Goal: Task Accomplishment & Management: Use online tool/utility

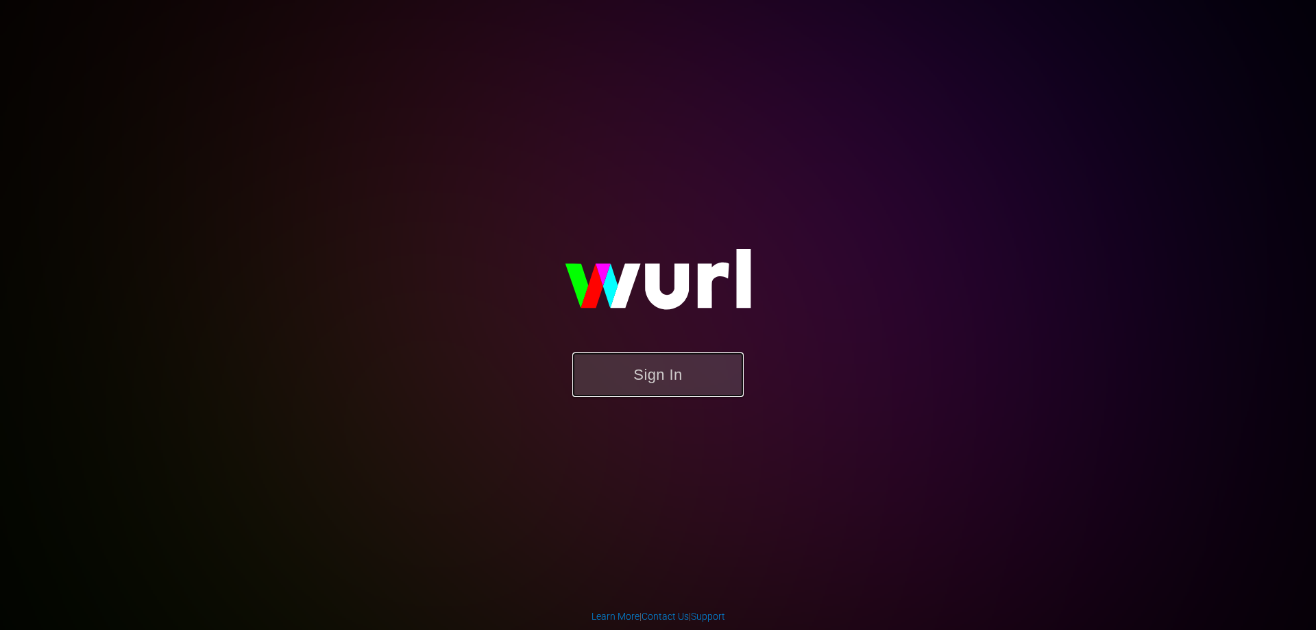
click at [670, 356] on button "Sign In" at bounding box center [657, 374] width 171 height 45
click at [665, 369] on button "Sign In" at bounding box center [657, 374] width 171 height 45
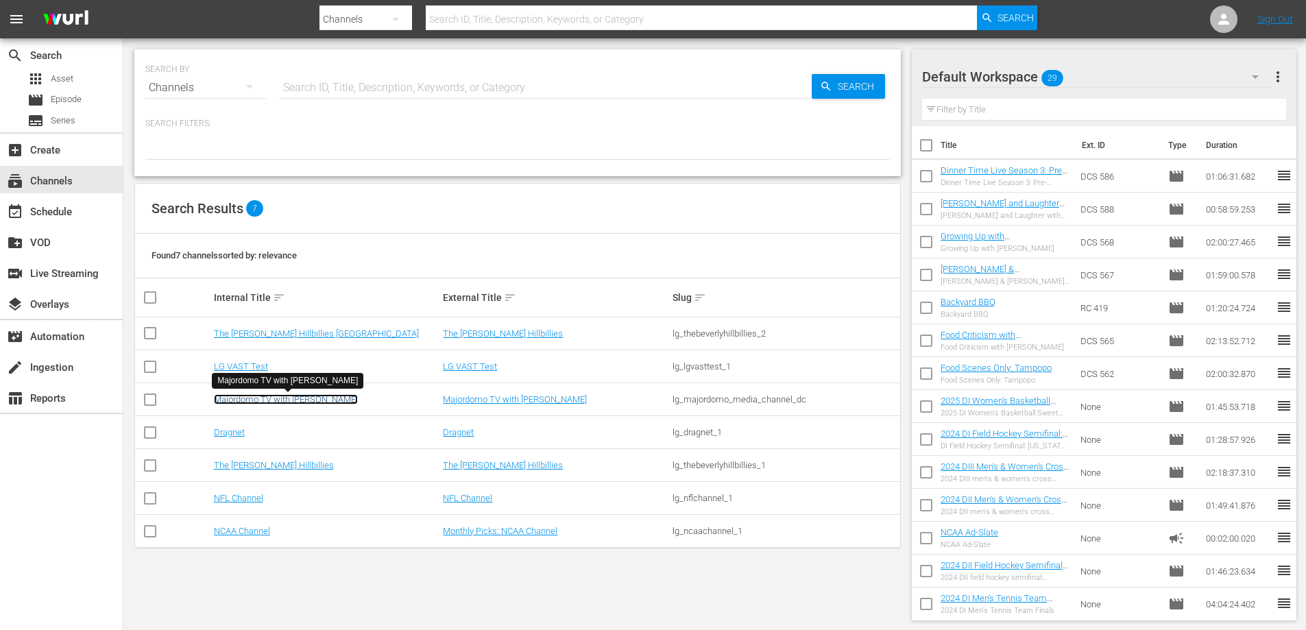
click at [274, 402] on link "Majordomo TV with David Chang" at bounding box center [286, 399] width 144 height 10
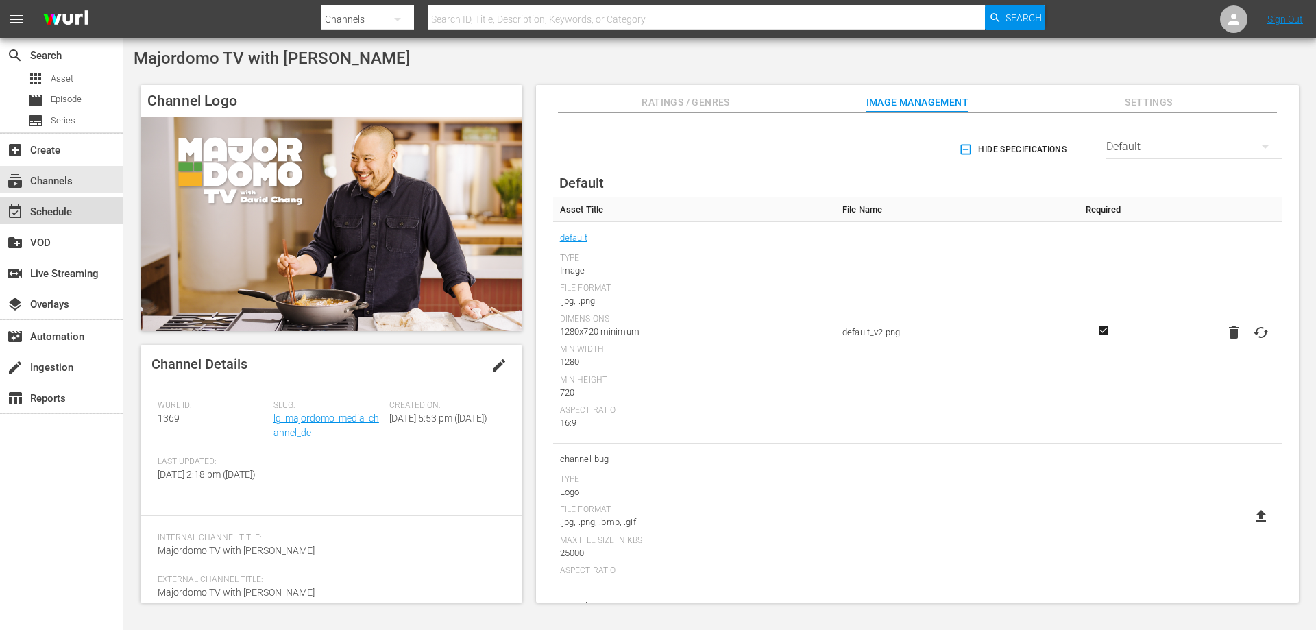
click at [33, 206] on div "event_available Schedule" at bounding box center [38, 210] width 77 height 12
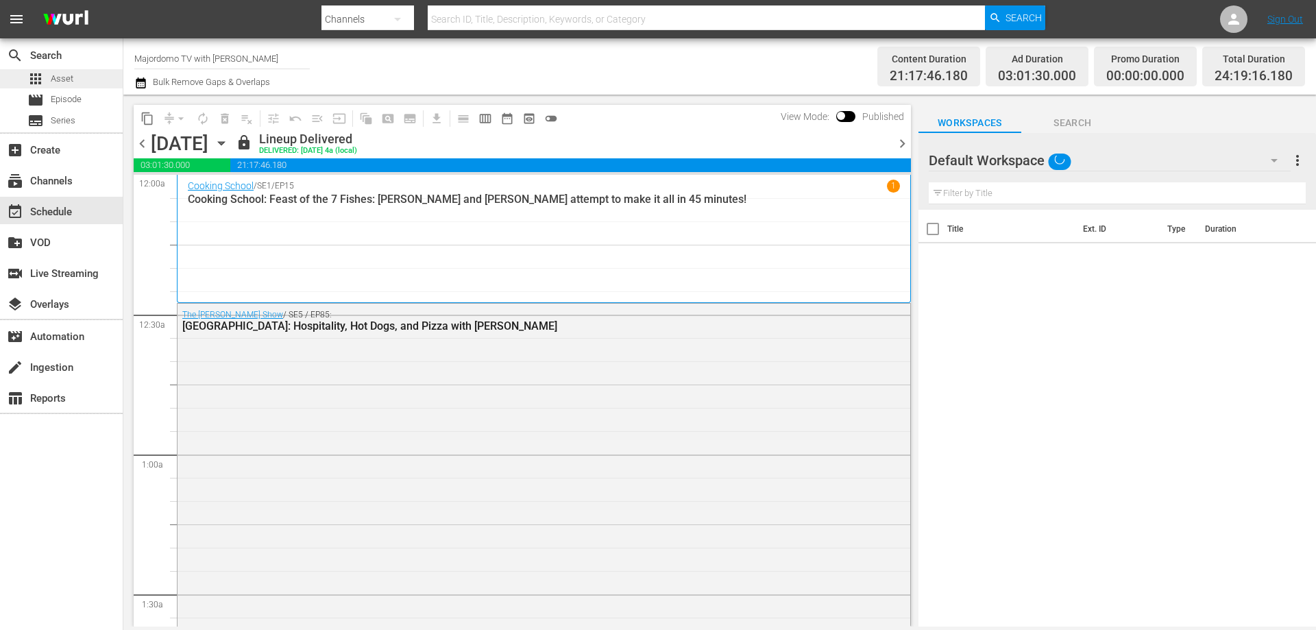
click at [56, 75] on span "Asset" at bounding box center [62, 79] width 23 height 14
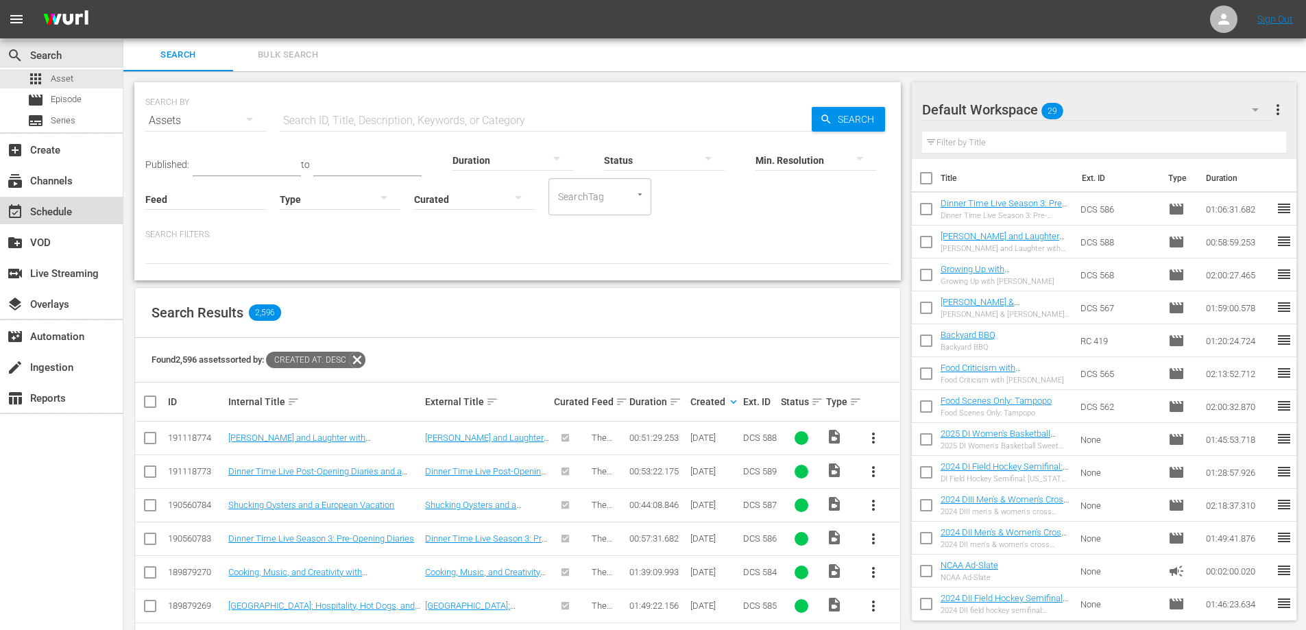
click at [42, 216] on div "event_available Schedule" at bounding box center [38, 210] width 77 height 12
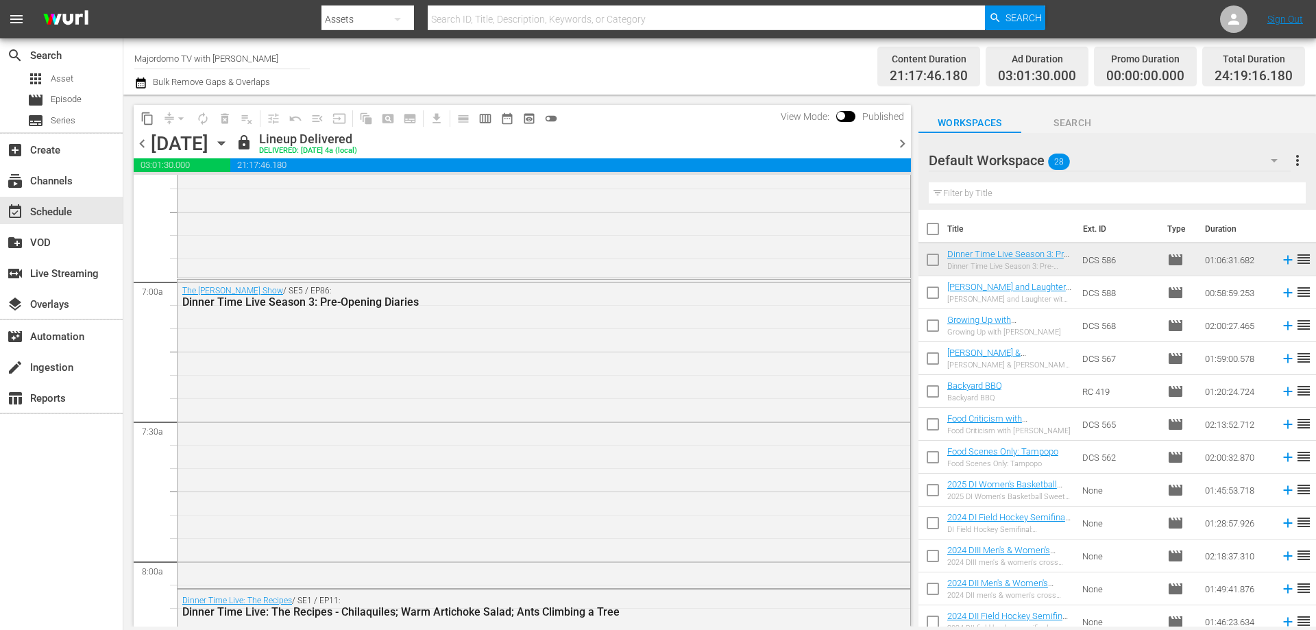
scroll to position [2467, 0]
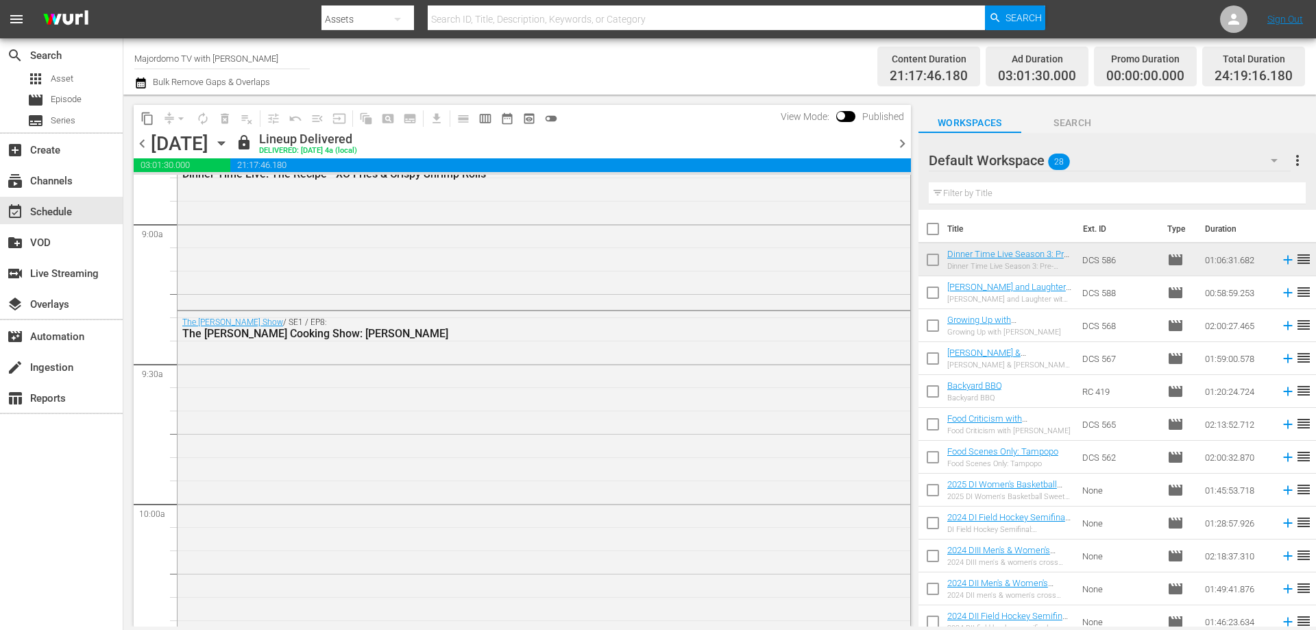
click at [229, 139] on icon "button" at bounding box center [221, 143] width 15 height 15
